Goal: Information Seeking & Learning: Learn about a topic

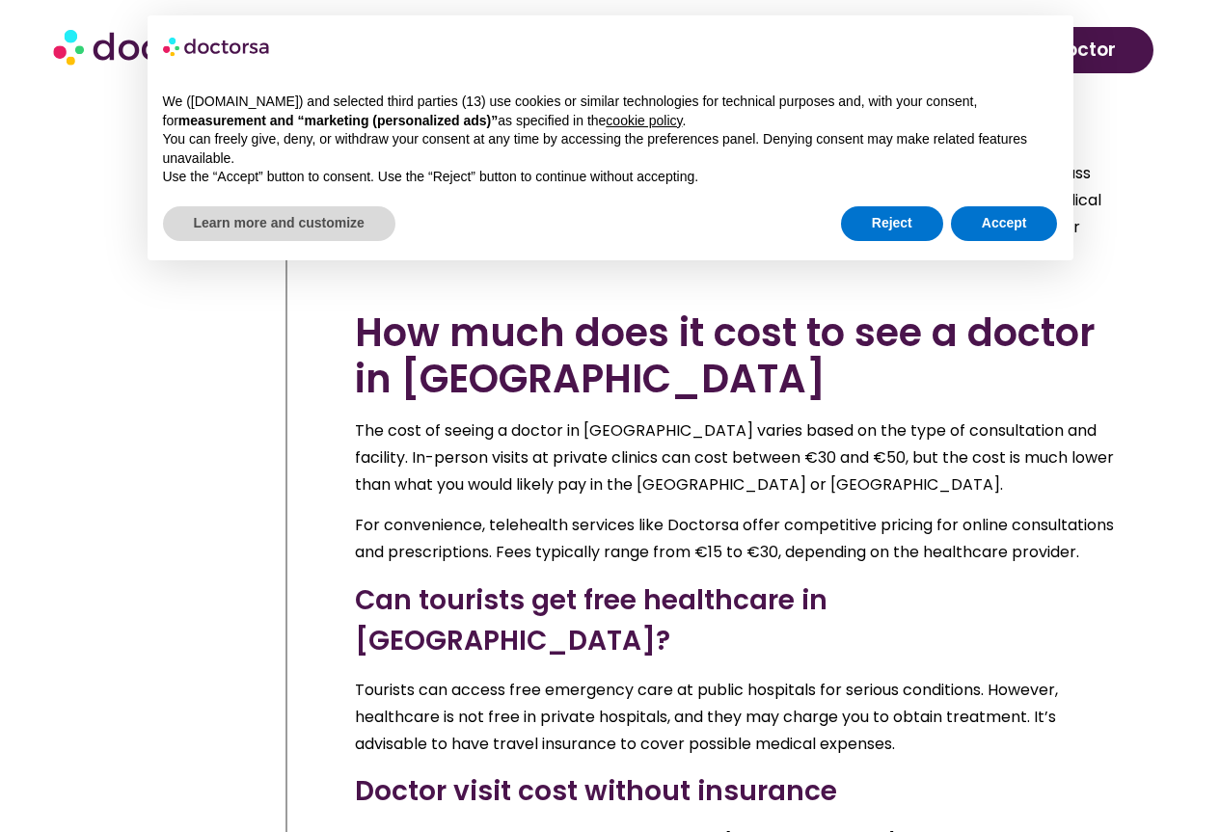
scroll to position [18176, 0]
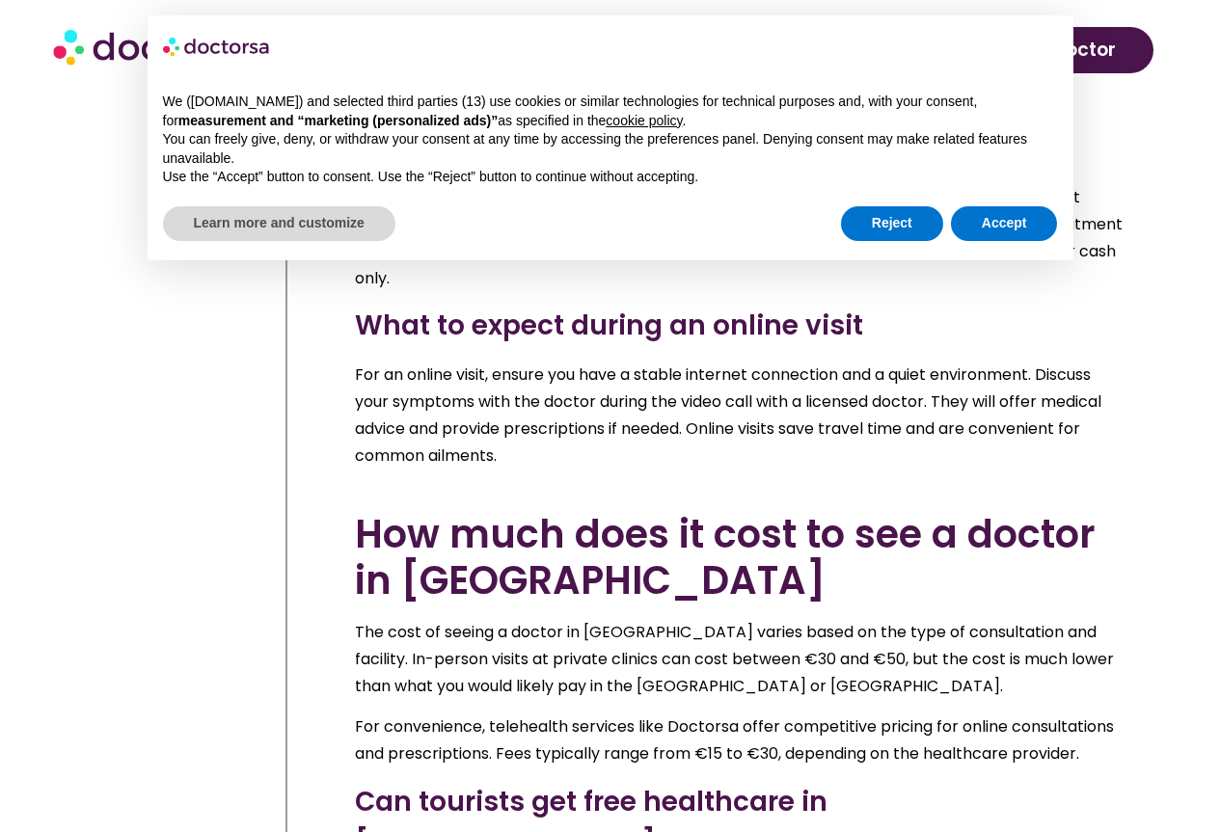
scroll to position [18175, 0]
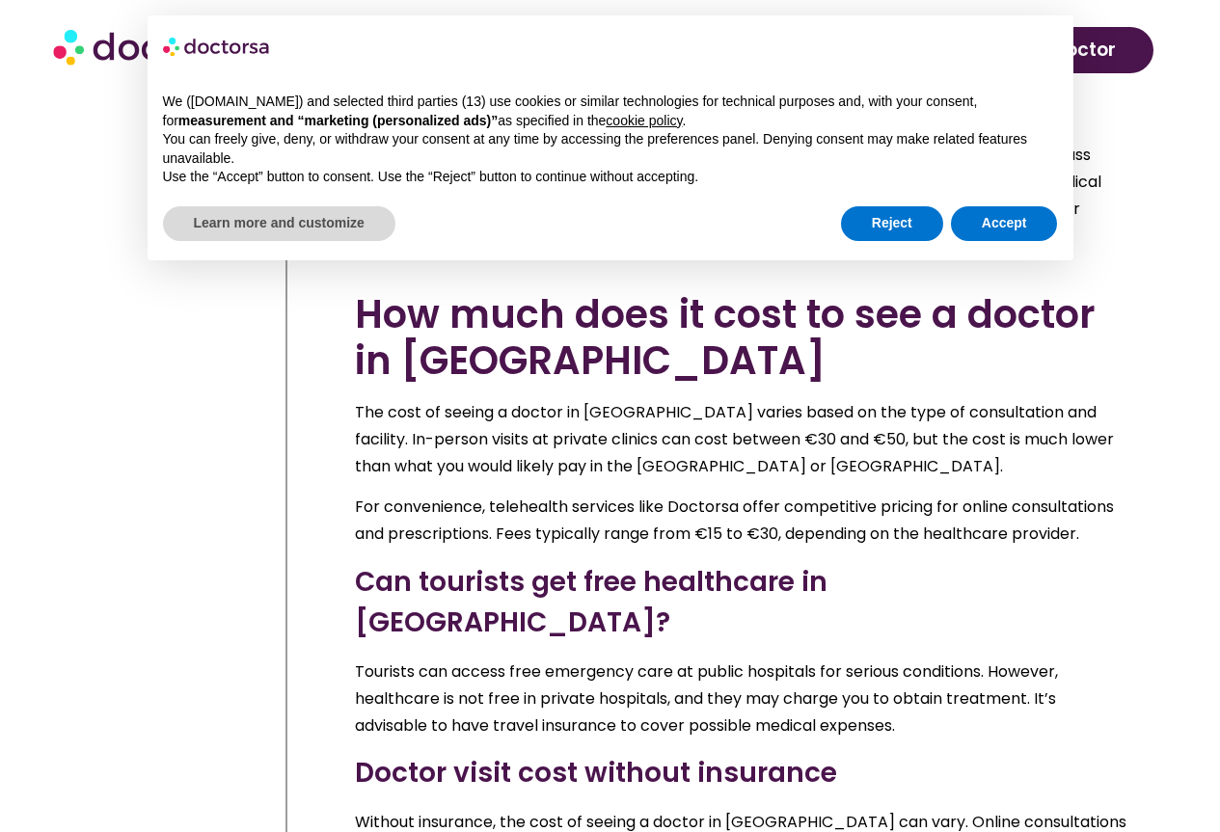
click at [899, 223] on button "Reject" at bounding box center [892, 223] width 102 height 35
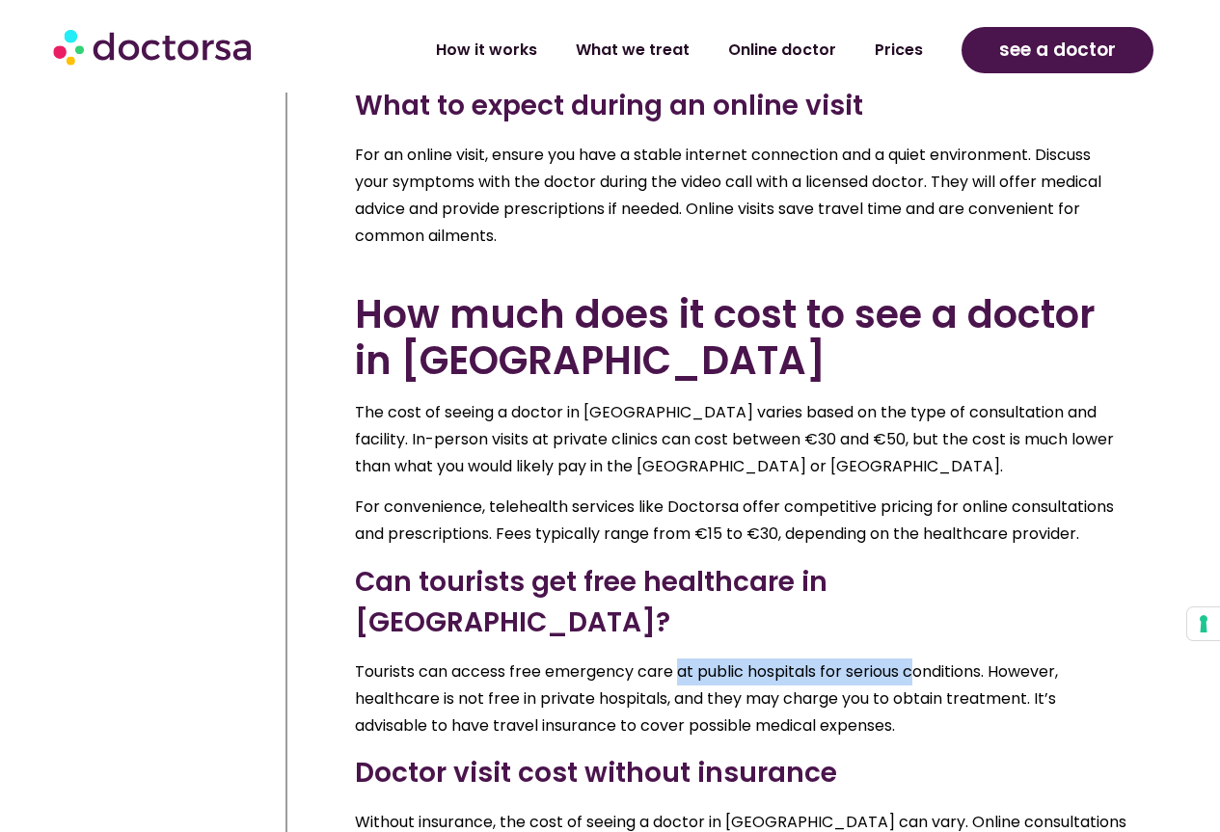
drag, startPoint x: 682, startPoint y: 279, endPoint x: 918, endPoint y: 288, distance: 236.5
click at [921, 661] on span "Tourists can access free emergency care at public hospitals for serious conditi…" at bounding box center [706, 699] width 703 height 76
click at [485, 661] on span "Tourists can access free emergency care at public hospitals for serious conditi…" at bounding box center [706, 699] width 703 height 76
click at [654, 661] on span "Tourists can access free emergency care at public hospitals for serious conditi…" at bounding box center [706, 699] width 703 height 76
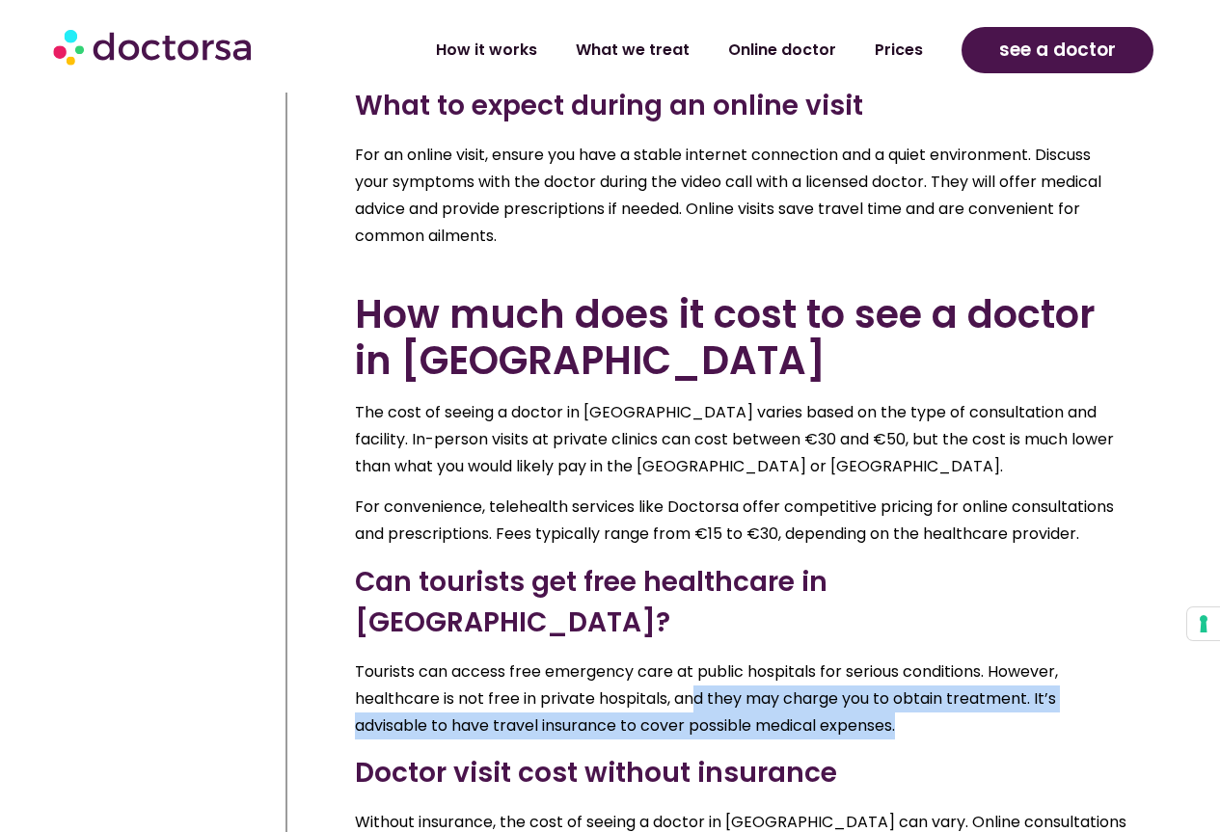
drag, startPoint x: 692, startPoint y: 305, endPoint x: 951, endPoint y: 328, distance: 259.5
click at [951, 659] on p "Tourists can access free emergency care at public hospitals for serious conditi…" at bounding box center [741, 699] width 773 height 81
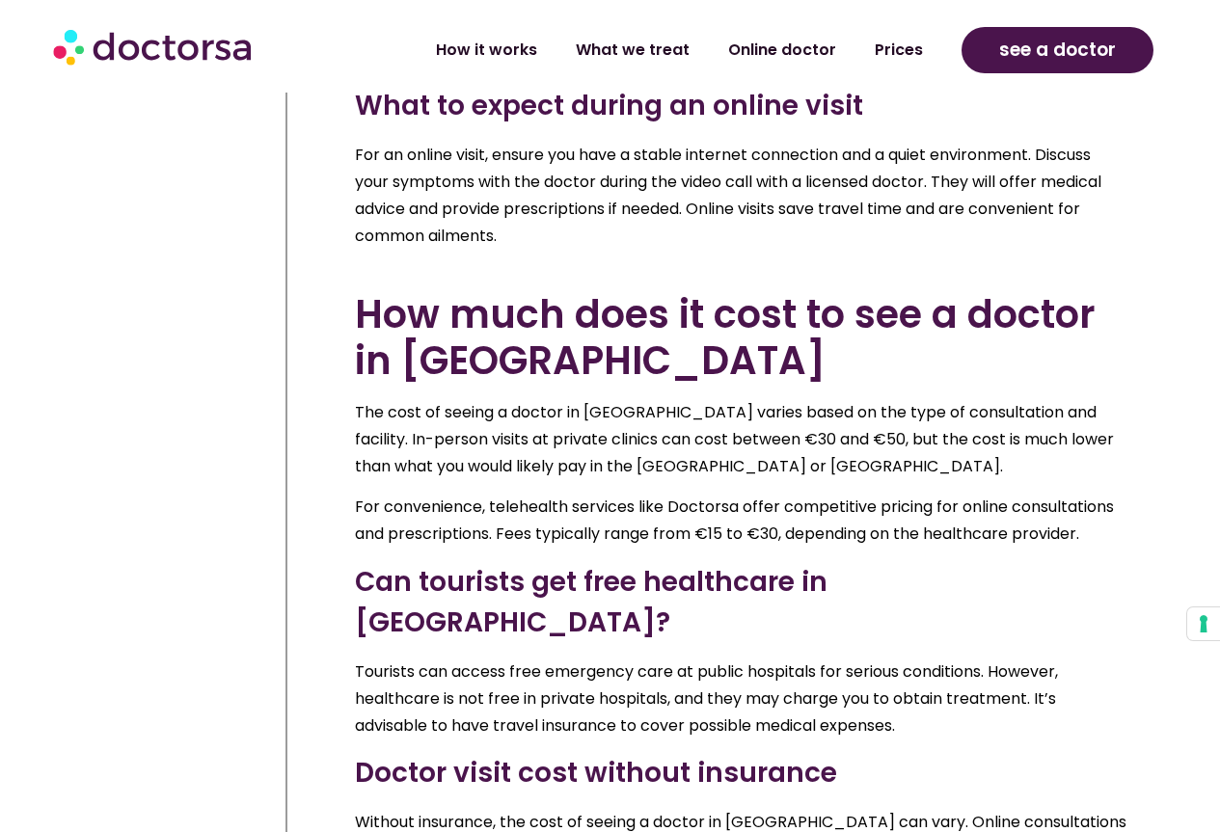
click at [588, 661] on span "Tourists can access free emergency care at public hospitals for serious conditi…" at bounding box center [706, 699] width 703 height 76
click at [821, 659] on p "Tourists can access free emergency care at public hospitals for serious conditi…" at bounding box center [741, 699] width 773 height 81
